Goal: Transaction & Acquisition: Purchase product/service

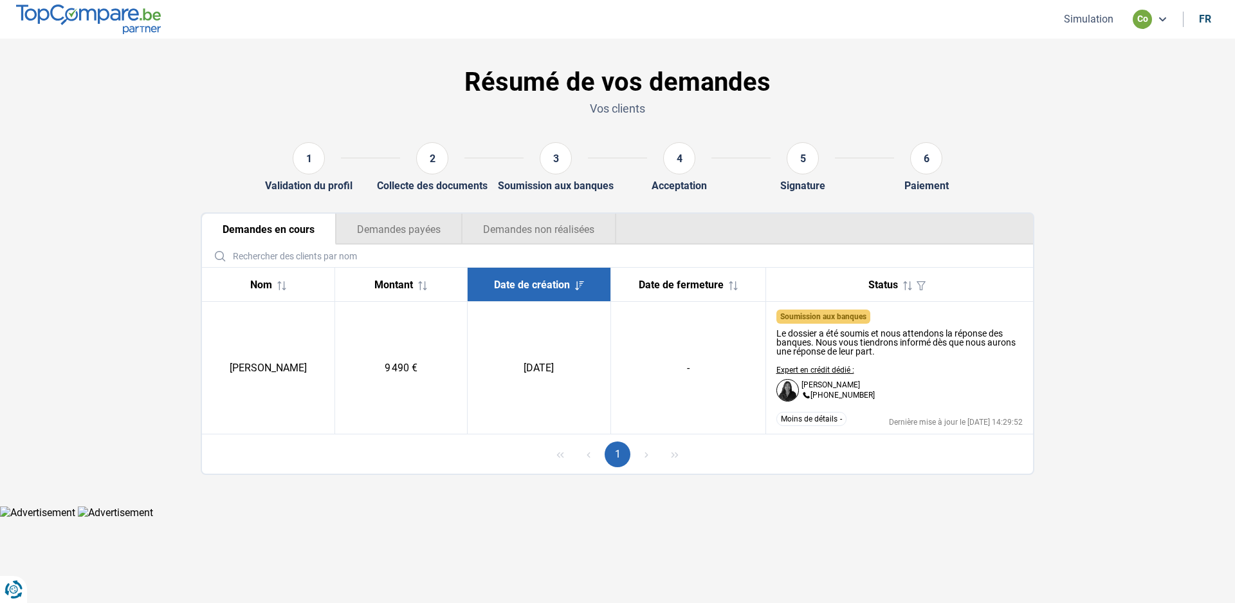
drag, startPoint x: 780, startPoint y: 485, endPoint x: 793, endPoint y: 435, distance: 52.0
click at [780, 485] on section "Résumé de vos demandes Vos clients 1 Validation du profil 2 Collecte des docume…" at bounding box center [617, 272] width 1235 height 467
click at [1085, 13] on button "Simulation" at bounding box center [1088, 19] width 57 height 14
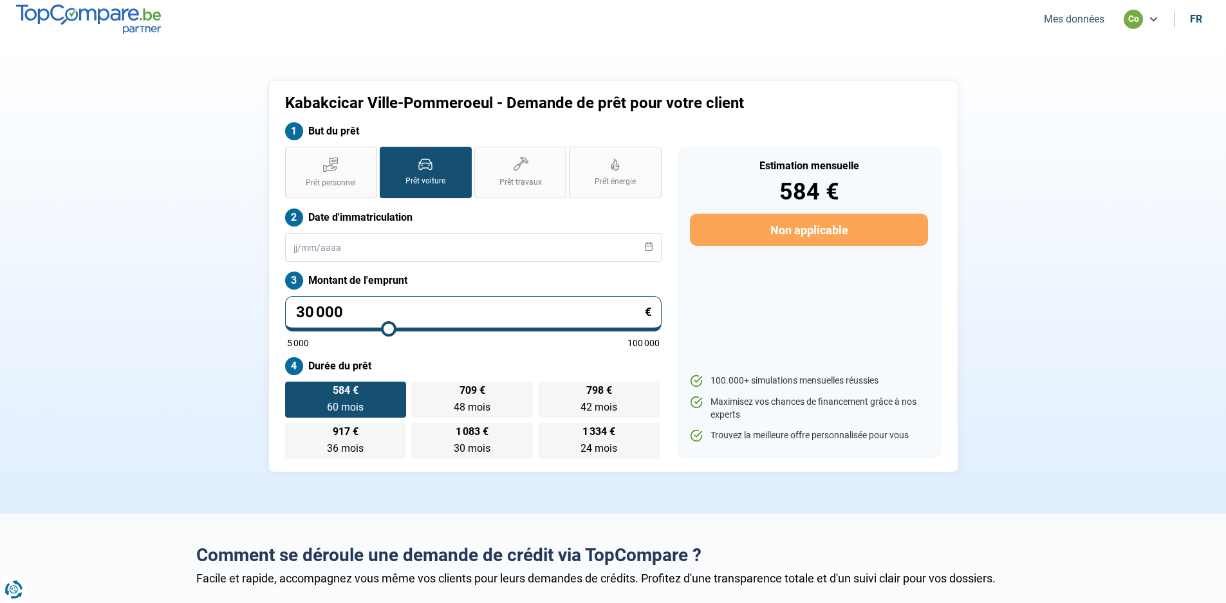
click at [1084, 17] on button "Mes données" at bounding box center [1074, 19] width 68 height 14
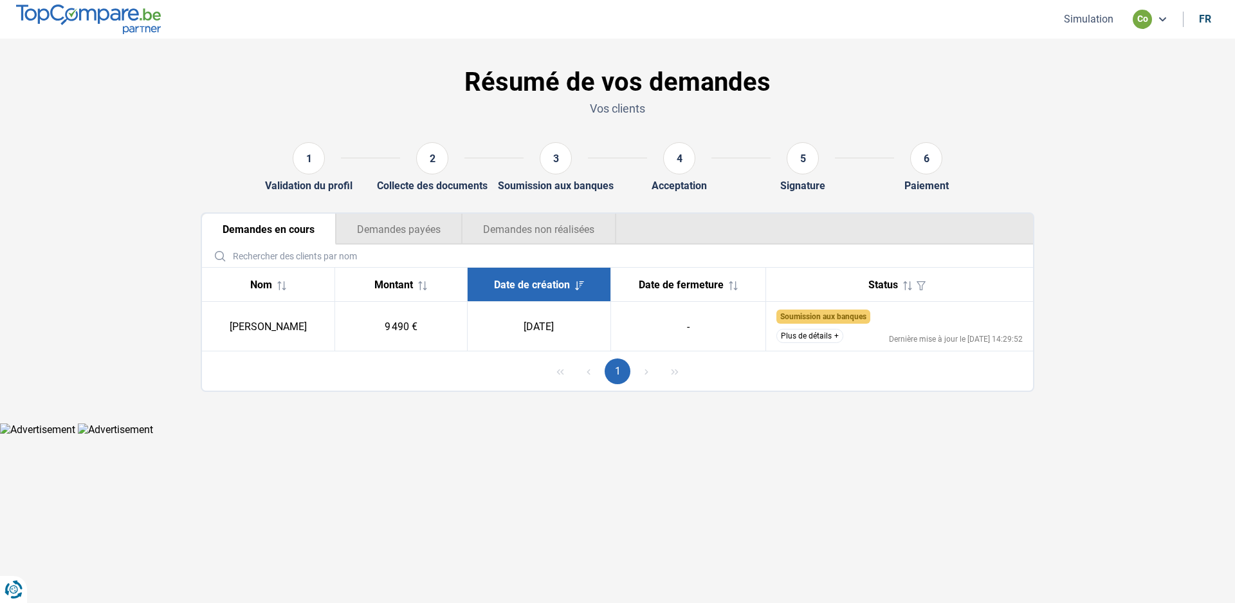
click at [834, 335] on button "Plus de détails" at bounding box center [810, 336] width 67 height 14
